Goal: Task Accomplishment & Management: Complete application form

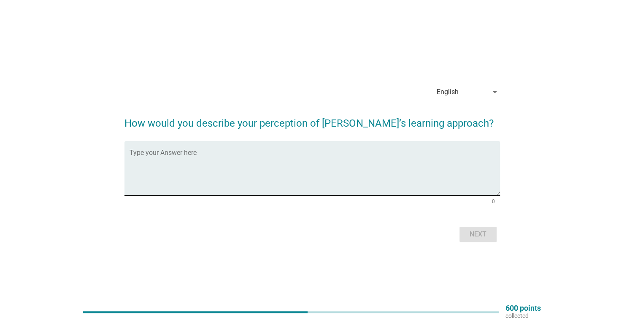
click at [248, 158] on textarea "Type your Answer here" at bounding box center [315, 173] width 371 height 44
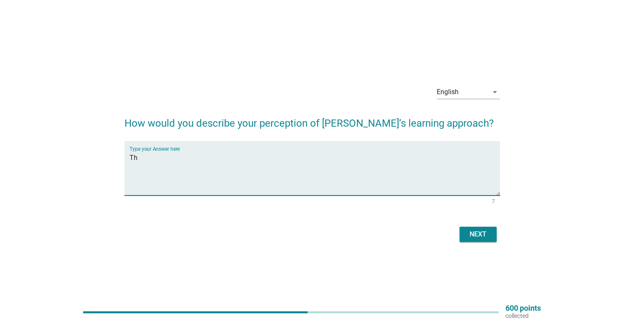
type textarea "T"
type textarea "By practice make prefect approach."
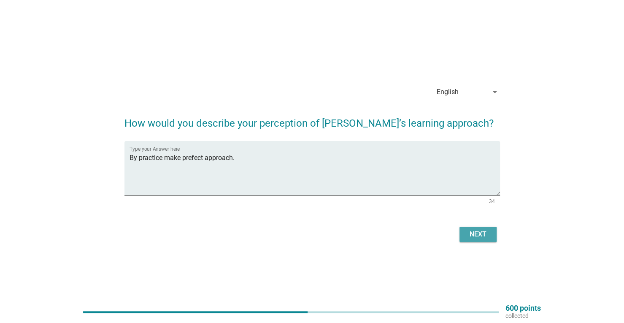
click at [485, 232] on div "Next" at bounding box center [478, 234] width 24 height 10
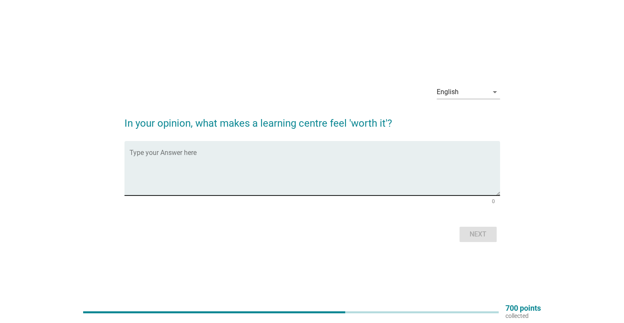
click at [266, 157] on textarea "Type your Answer here" at bounding box center [315, 173] width 371 height 44
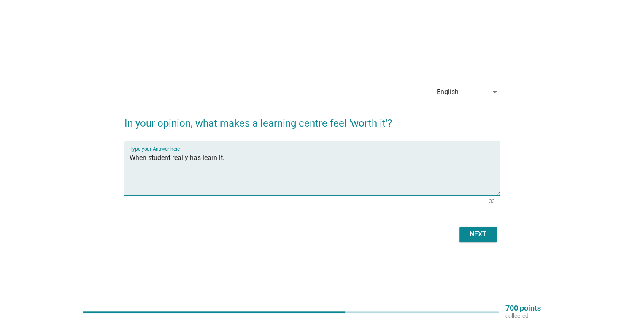
type textarea "When student really has learn it."
click at [478, 238] on div "Next" at bounding box center [478, 234] width 24 height 10
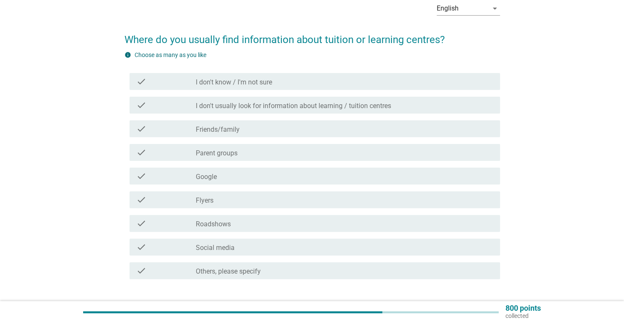
scroll to position [84, 0]
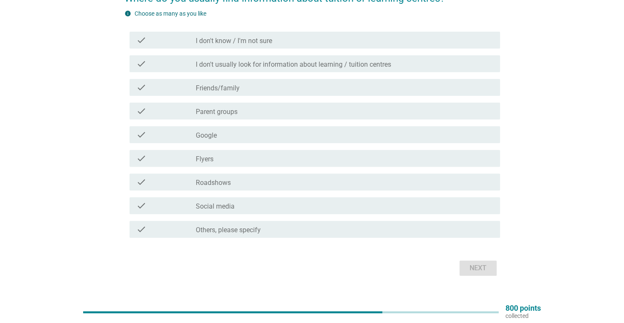
click at [228, 203] on label "Social media" at bounding box center [215, 206] width 39 height 8
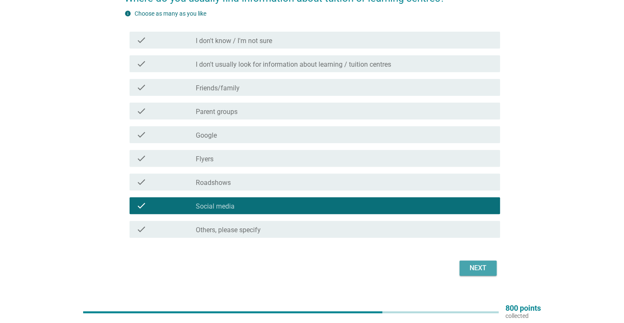
click at [488, 267] on div "Next" at bounding box center [478, 268] width 24 height 10
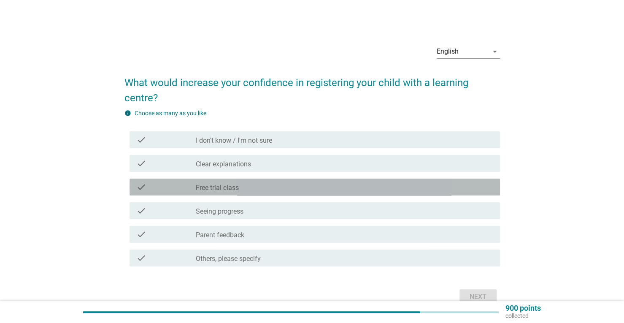
click at [250, 188] on div "check_box_outline_blank Free trial class" at bounding box center [345, 187] width 298 height 10
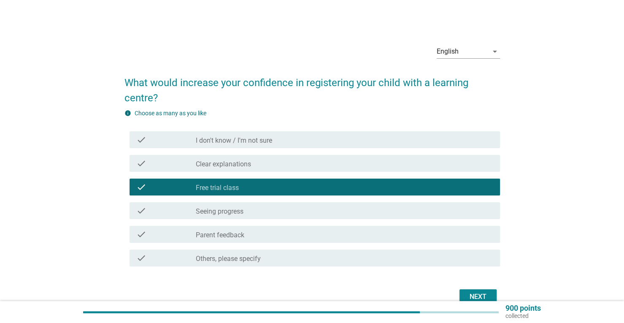
click at [249, 214] on div "check_box_outline_blank Seeing progress" at bounding box center [345, 211] width 298 height 10
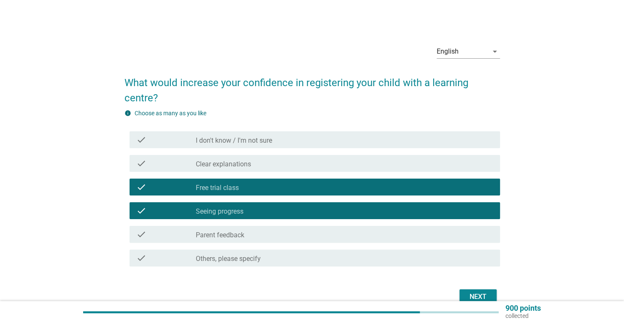
click at [453, 165] on div "check_box_outline_blank Clear explanations" at bounding box center [345, 163] width 298 height 10
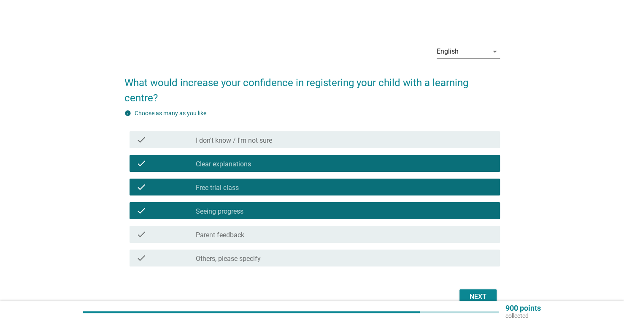
click at [428, 159] on div "check_box_outline_blank Clear explanations" at bounding box center [345, 163] width 298 height 10
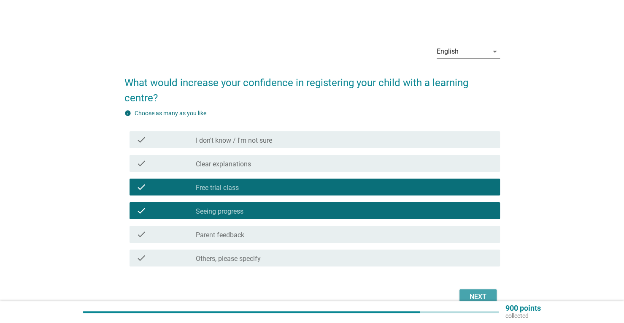
click at [472, 292] on div "Next" at bounding box center [478, 297] width 24 height 10
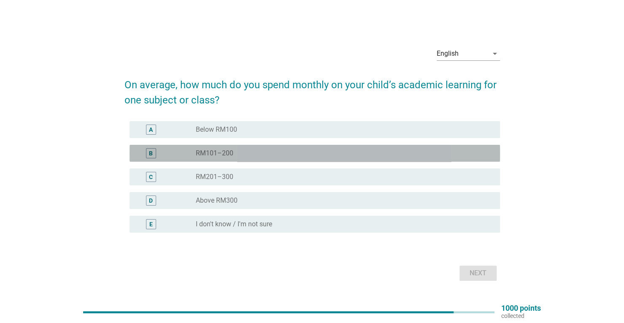
click at [234, 152] on div "radio_button_unchecked RM101–200" at bounding box center [341, 153] width 291 height 8
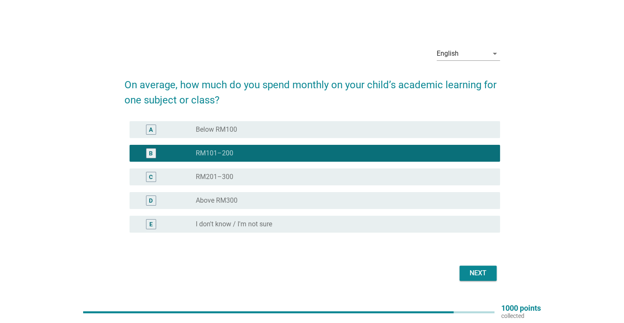
click at [469, 271] on div "Next" at bounding box center [478, 273] width 24 height 10
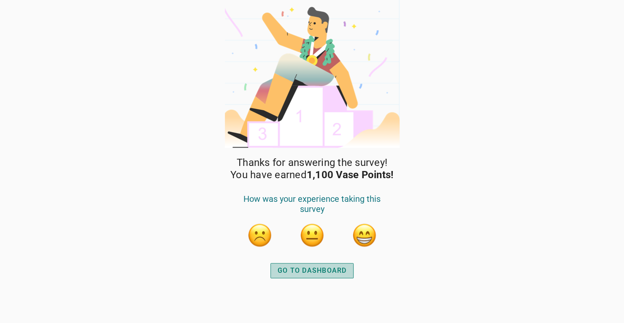
click at [311, 270] on div "GO TO DASHBOARD" at bounding box center [312, 270] width 69 height 10
